Goal: Information Seeking & Learning: Learn about a topic

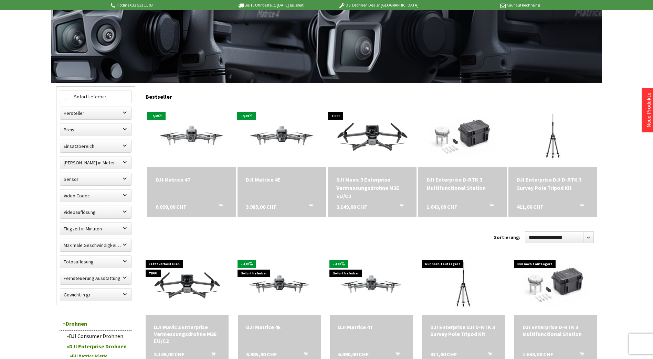
scroll to position [34, 0]
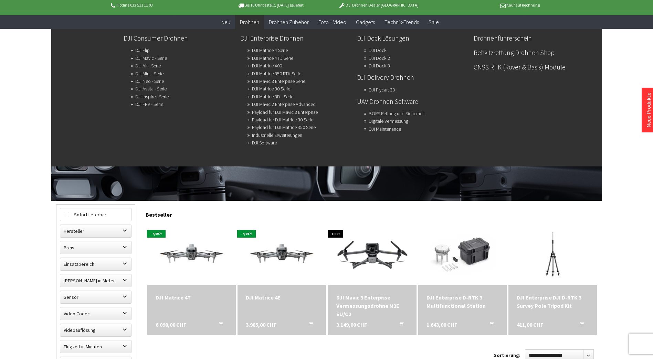
click at [392, 111] on link "BORS Rettung und Sicherheit" at bounding box center [397, 114] width 56 height 10
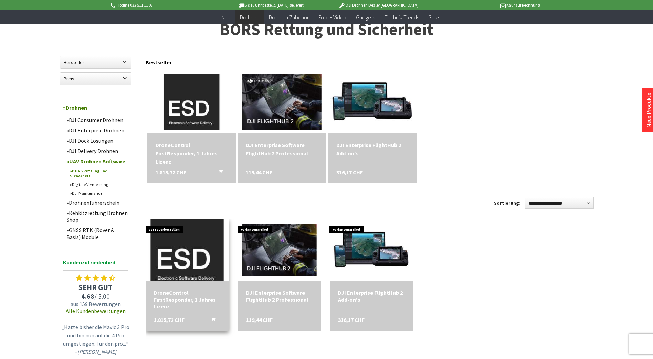
scroll to position [34, 0]
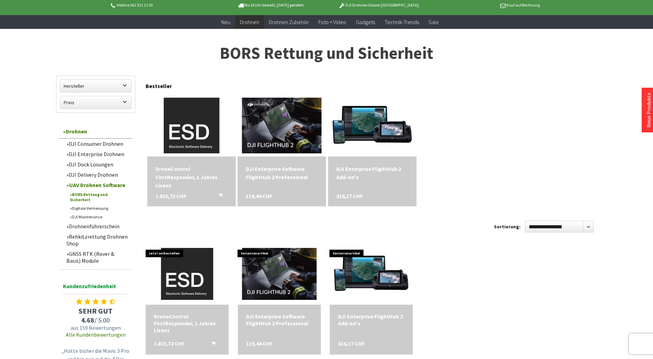
click at [179, 170] on div "DroneControl FirstResponder, 1 Jahres Lizenz" at bounding box center [192, 177] width 72 height 25
